Goal: Find specific page/section: Find specific page/section

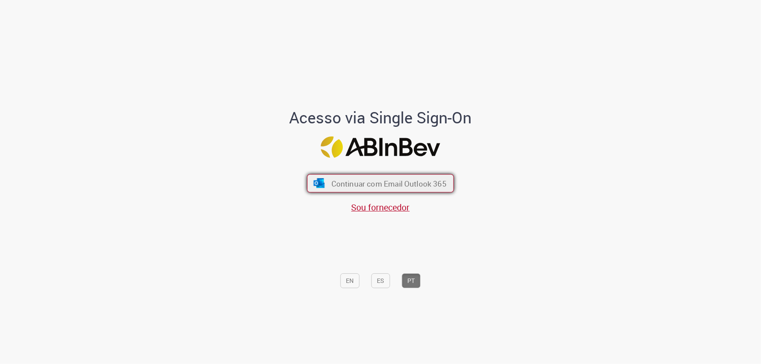
click at [391, 185] on span "Continuar com Email Outlook 365" at bounding box center [389, 183] width 115 height 10
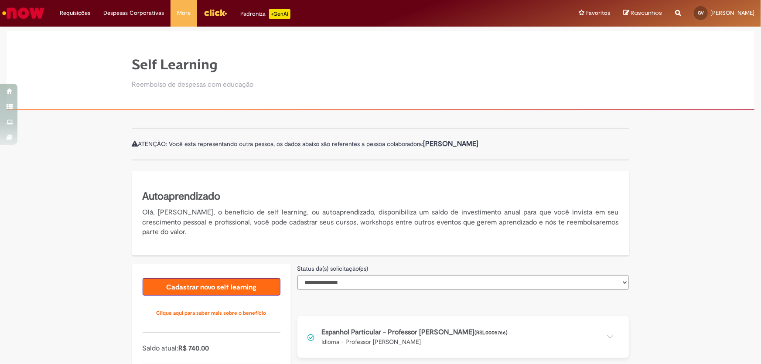
click at [219, 290] on link "Cadastrar novo self learning" at bounding box center [212, 286] width 138 height 17
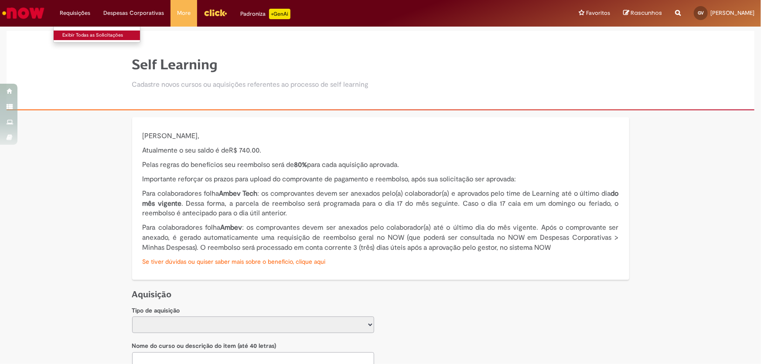
click at [89, 36] on link "Exibir Todas as Solicitações" at bounding box center [102, 36] width 96 height 10
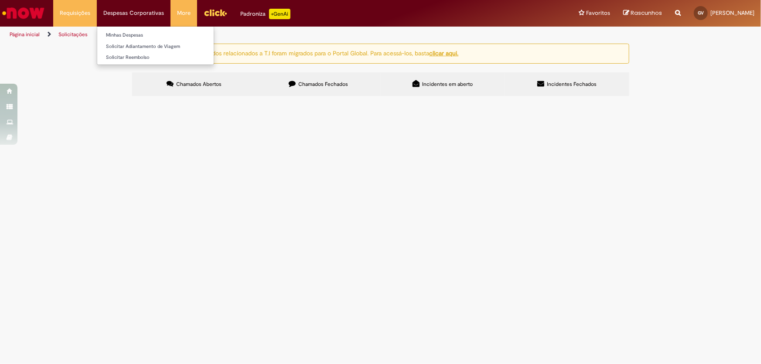
click at [116, 6] on li "Despesas Corporativas Minhas Despesas Solicitar Adiantamento de Viagem Solicita…" at bounding box center [134, 13] width 74 height 26
click at [26, 36] on link "Página inicial" at bounding box center [25, 34] width 30 height 7
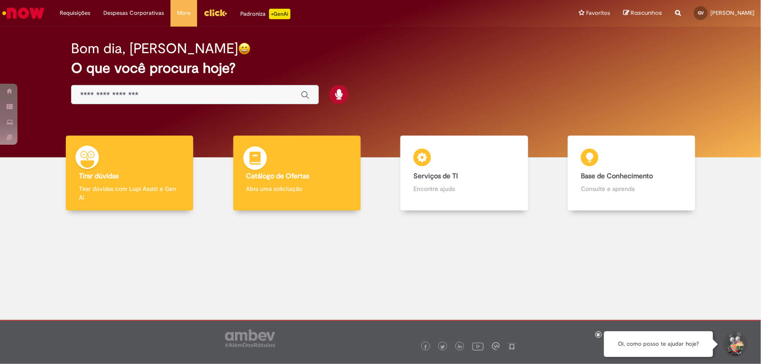
click at [281, 179] on b "Catálogo de Ofertas" at bounding box center [277, 176] width 63 height 9
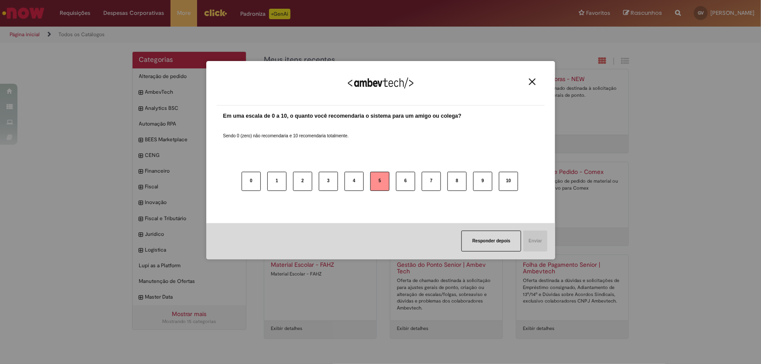
click at [383, 179] on button "5" at bounding box center [379, 181] width 19 height 19
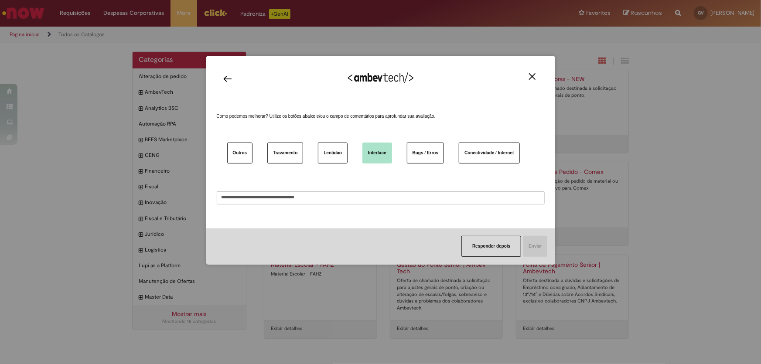
click at [378, 156] on button "Interface" at bounding box center [377, 153] width 30 height 21
click at [240, 154] on button "Outros" at bounding box center [240, 153] width 26 height 21
click at [382, 145] on button "Interface" at bounding box center [377, 153] width 30 height 21
click at [495, 250] on button "Responder depois" at bounding box center [492, 246] width 60 height 21
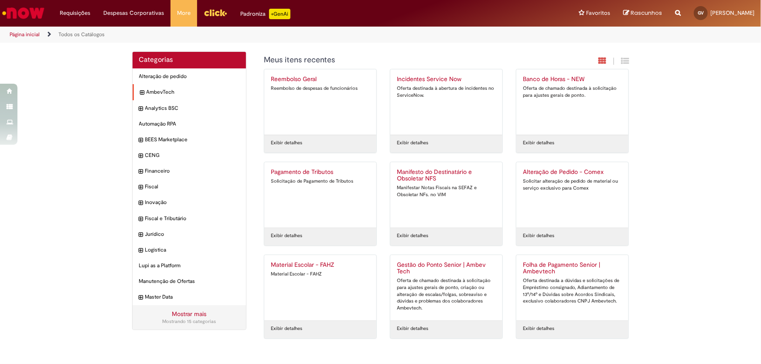
click at [140, 92] on icon "expandir categoria AmbevTech" at bounding box center [142, 93] width 4 height 9
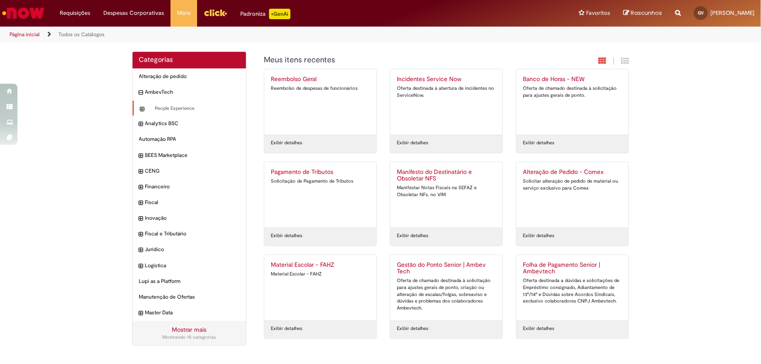
click at [142, 113] on icon "expandir categoria People Experience" at bounding box center [142, 109] width 4 height 9
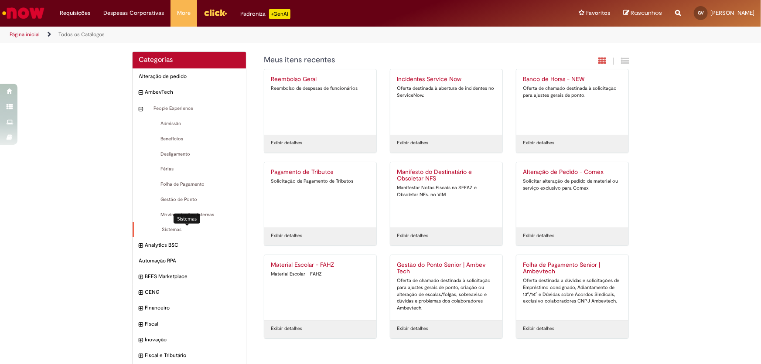
click at [168, 232] on span "Sistemas Itens" at bounding box center [189, 229] width 99 height 7
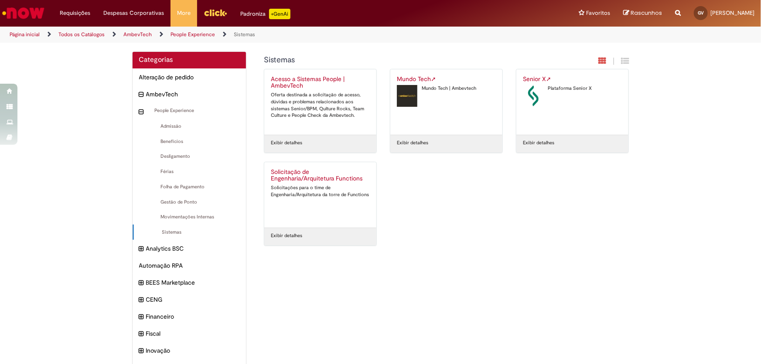
click at [144, 35] on link "AmbevTech" at bounding box center [137, 34] width 28 height 7
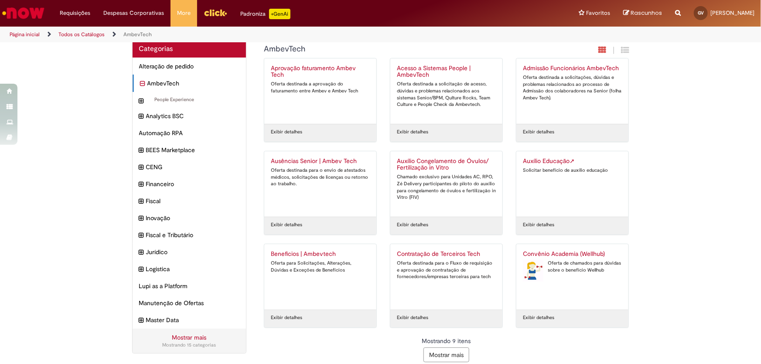
scroll to position [17, 0]
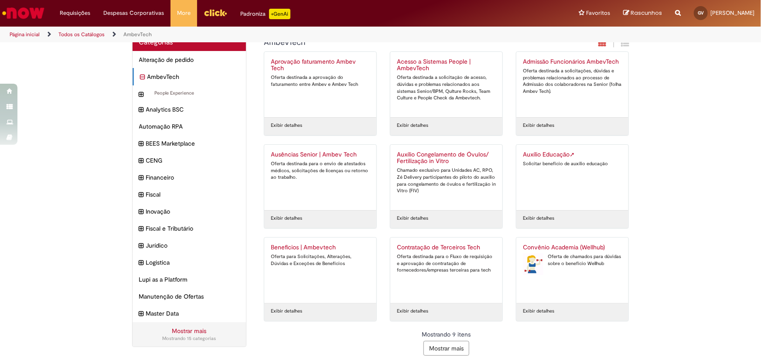
click at [440, 346] on button "Mostrar mais" at bounding box center [447, 348] width 46 height 15
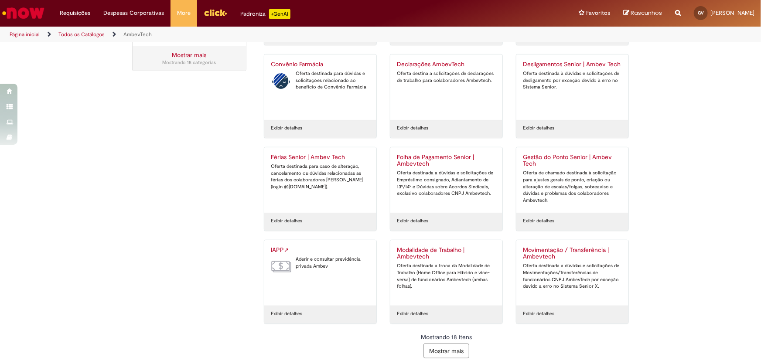
scroll to position [296, 0]
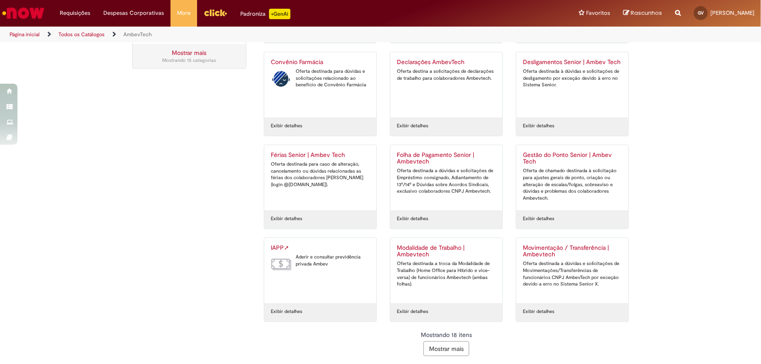
click at [448, 345] on button "Mostrar mais" at bounding box center [447, 349] width 46 height 15
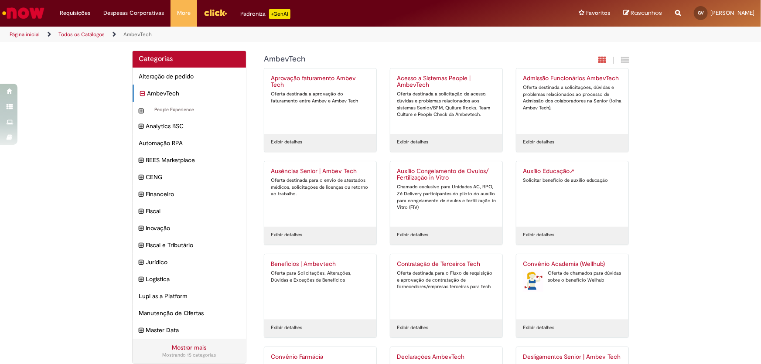
scroll to position [0, 0]
click at [140, 115] on icon "expandir categoria People Experience" at bounding box center [142, 112] width 5 height 10
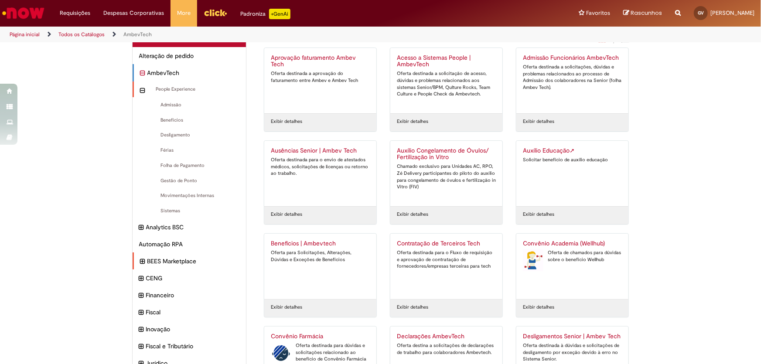
scroll to position [39, 0]
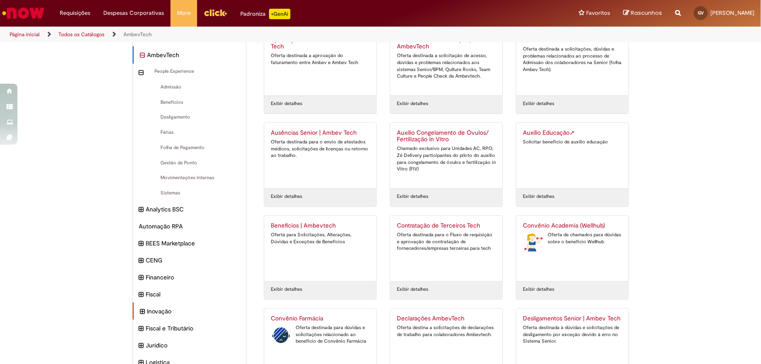
click at [140, 308] on icon "expandir categoria Inovação" at bounding box center [142, 312] width 5 height 10
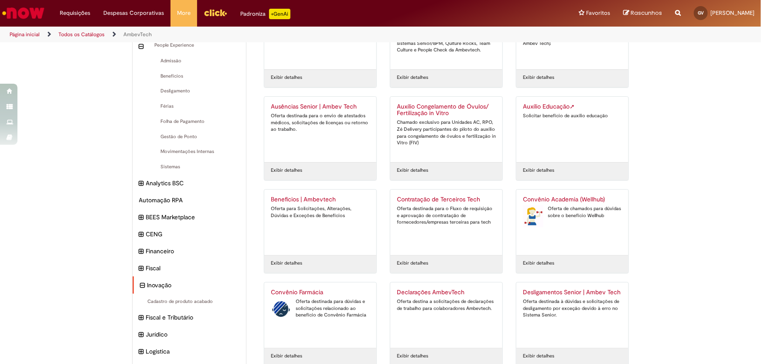
scroll to position [79, 0]
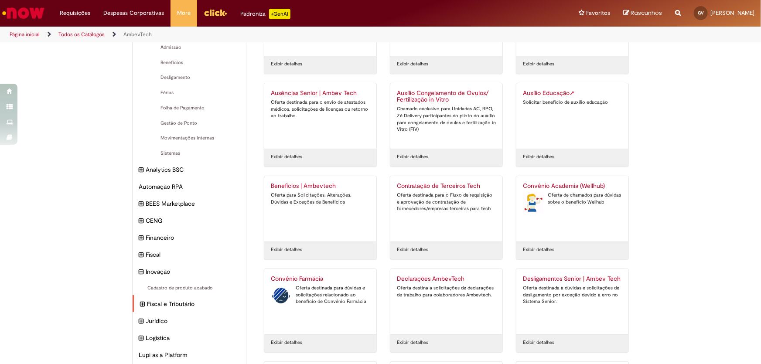
click at [135, 304] on div "Fiscal e Tributário Itens" at bounding box center [190, 303] width 114 height 17
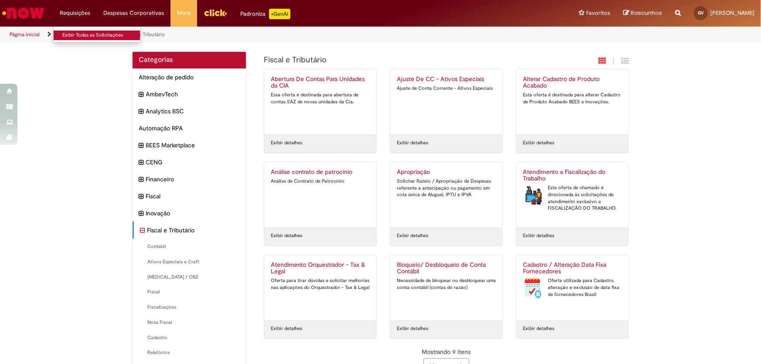
click at [83, 38] on link "Exibir Todas as Solicitações" at bounding box center [102, 36] width 96 height 10
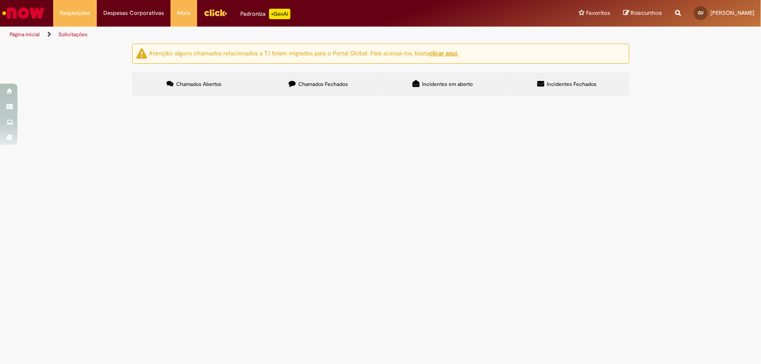
click at [31, 33] on link "Página inicial" at bounding box center [25, 34] width 30 height 7
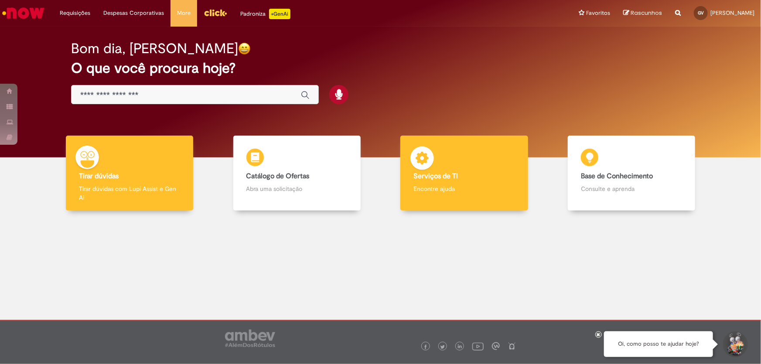
click at [505, 197] on div "Serviços de TI Serviços de TI Encontre ajuda" at bounding box center [463, 173] width 127 height 75
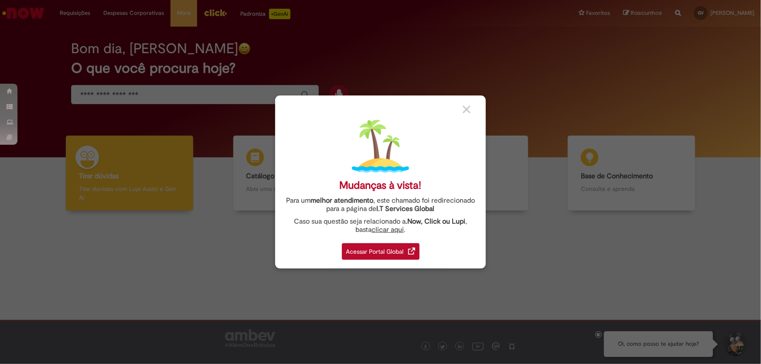
click at [397, 253] on div "Acessar Portal Global" at bounding box center [381, 251] width 78 height 17
